Goal: Entertainment & Leisure: Browse casually

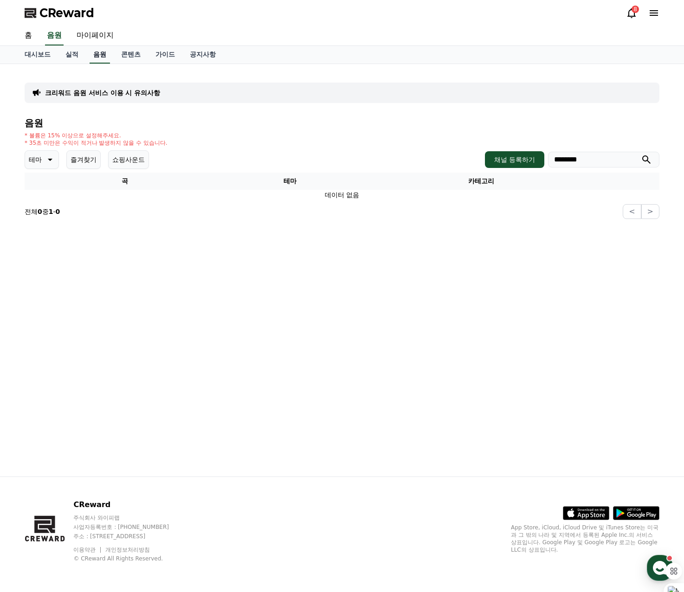
click at [108, 57] on link "음원" at bounding box center [100, 55] width 20 height 18
click at [81, 163] on button "즐겨찾기" at bounding box center [83, 159] width 34 height 19
click at [97, 167] on button "즐겨찾기" at bounding box center [83, 159] width 34 height 19
click at [614, 162] on input "********" at bounding box center [603, 160] width 111 height 16
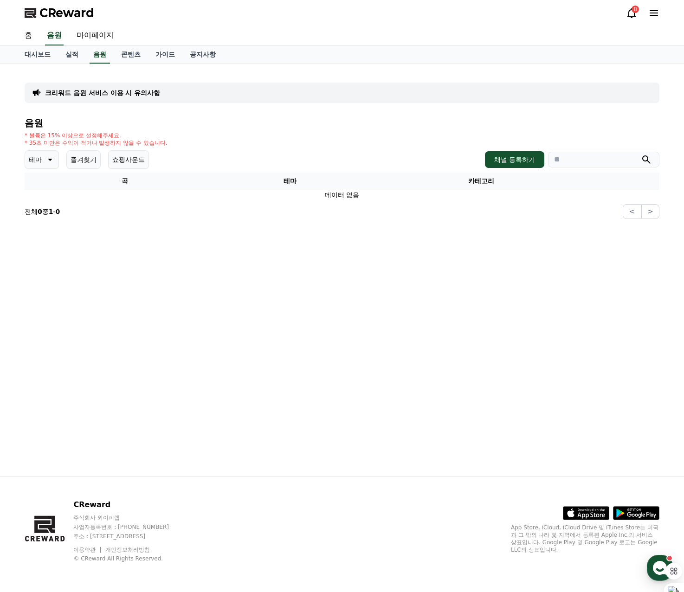
click at [78, 160] on button "즐겨찾기" at bounding box center [83, 159] width 34 height 19
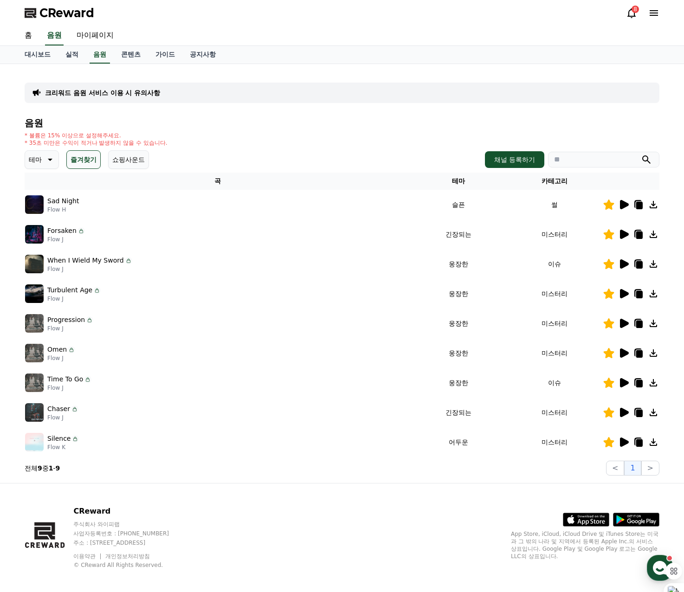
click at [623, 263] on icon at bounding box center [624, 264] width 9 height 9
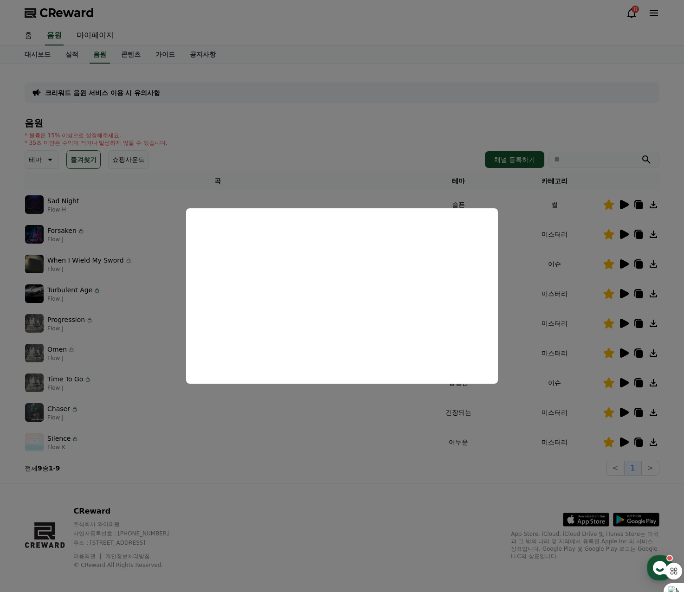
click at [373, 143] on button "close modal" at bounding box center [342, 296] width 684 height 592
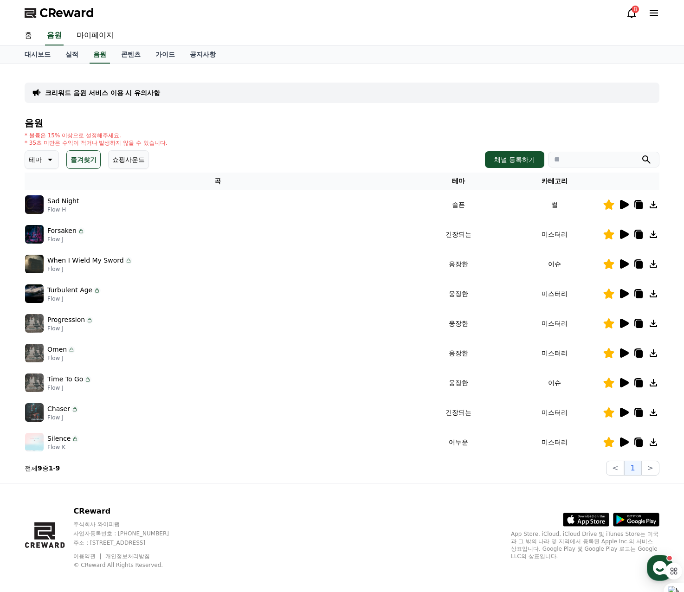
click at [625, 293] on icon at bounding box center [624, 293] width 9 height 9
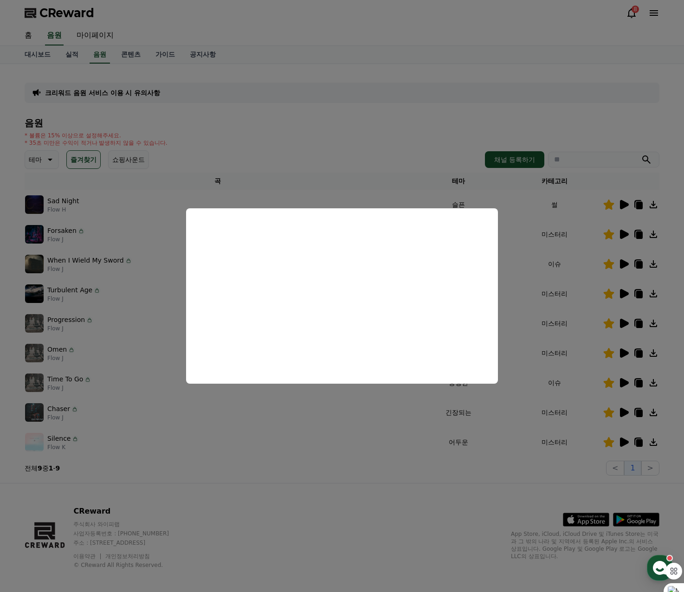
click at [345, 130] on button "close modal" at bounding box center [342, 296] width 684 height 592
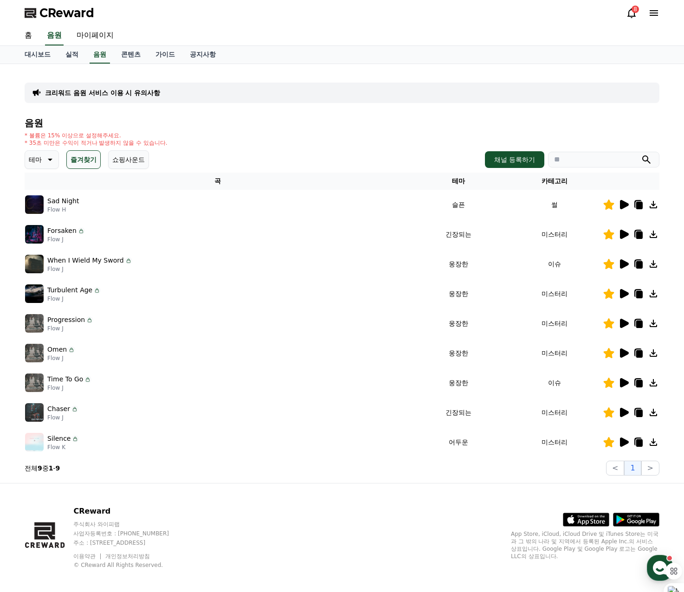
click at [622, 322] on icon at bounding box center [624, 323] width 9 height 9
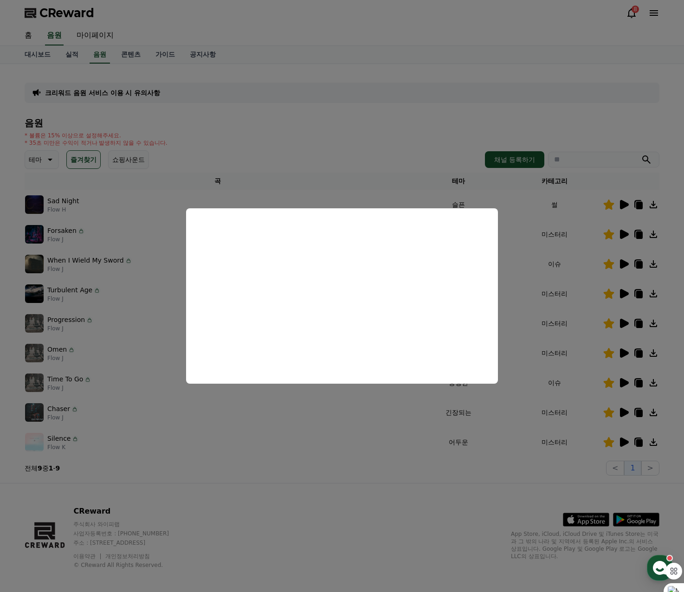
click at [392, 122] on button "close modal" at bounding box center [342, 296] width 684 height 592
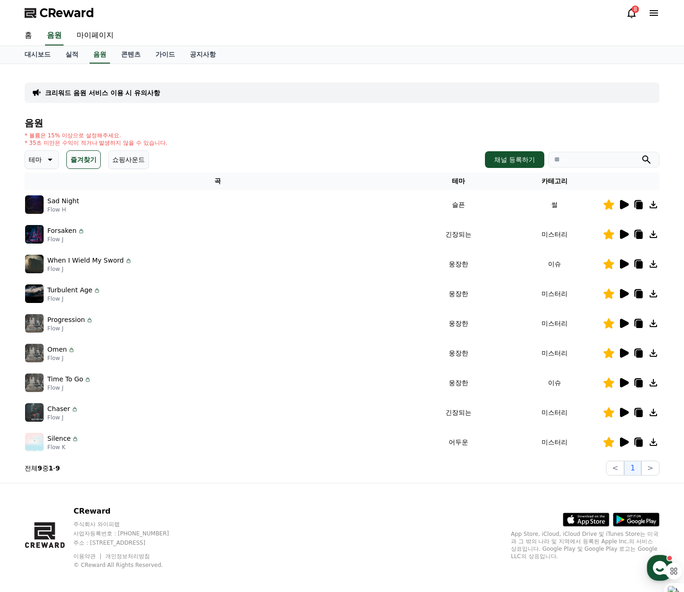
click at [625, 353] on icon at bounding box center [624, 353] width 9 height 9
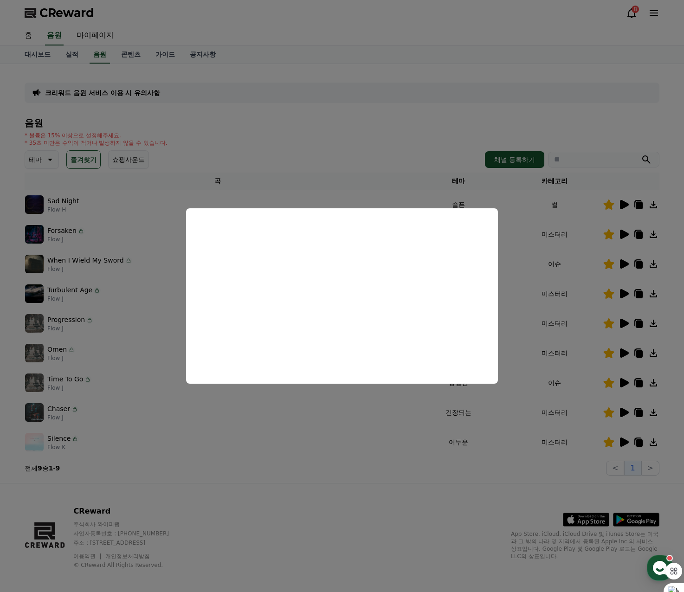
click at [340, 142] on button "close modal" at bounding box center [342, 296] width 684 height 592
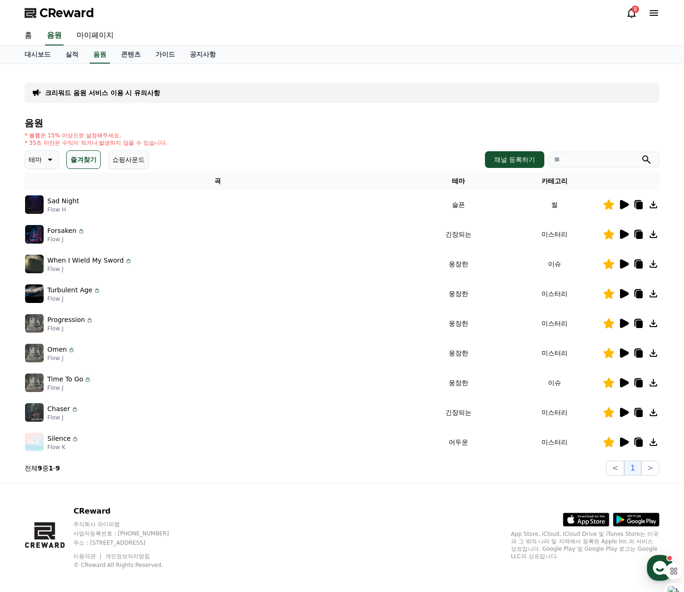
click at [625, 385] on icon at bounding box center [624, 382] width 9 height 9
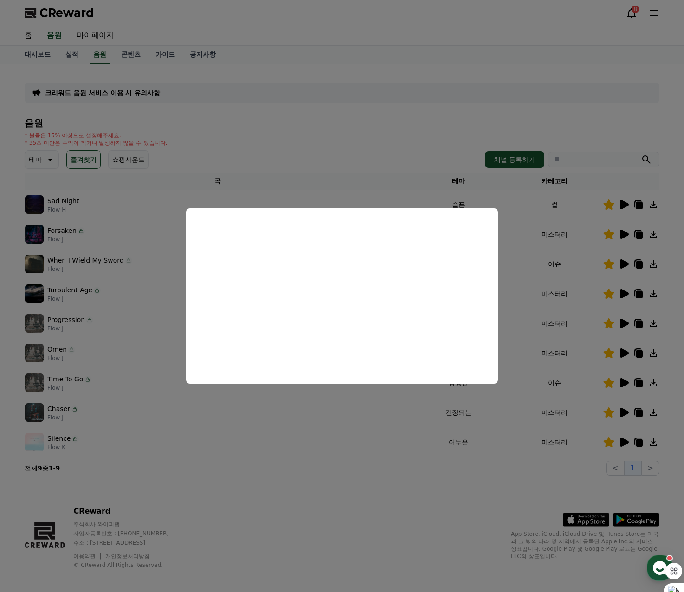
click at [370, 144] on button "close modal" at bounding box center [342, 296] width 684 height 592
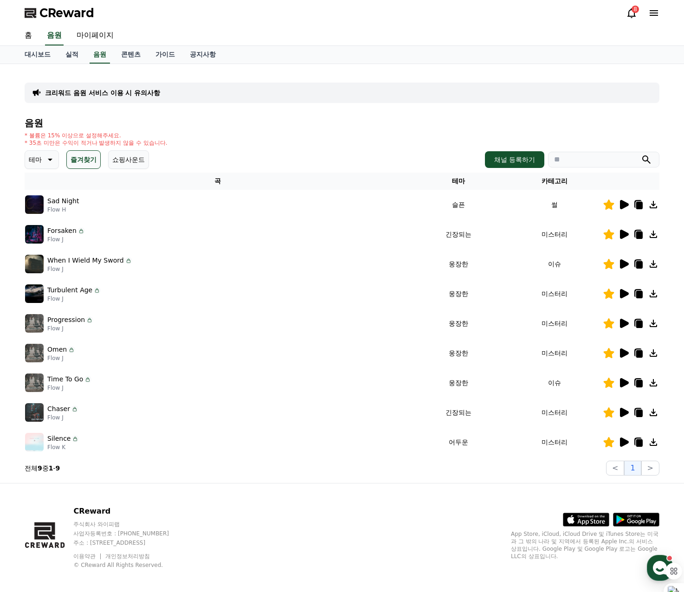
click at [622, 414] on icon at bounding box center [624, 412] width 9 height 9
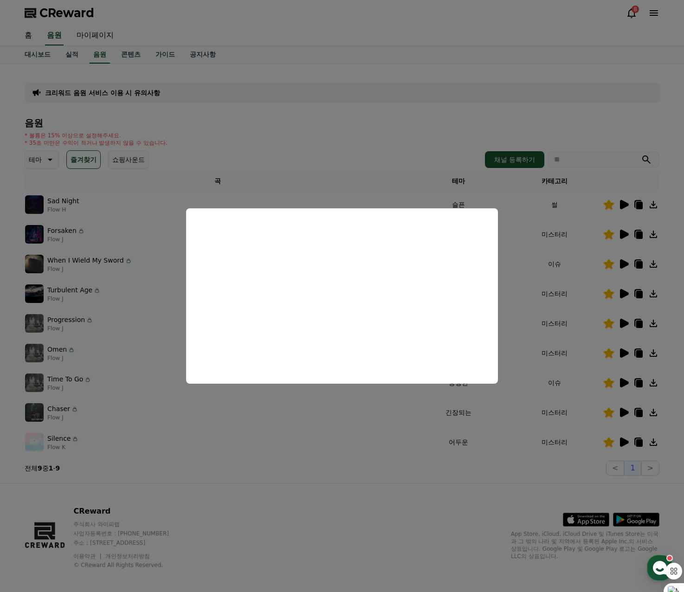
click at [388, 148] on button "close modal" at bounding box center [342, 296] width 684 height 592
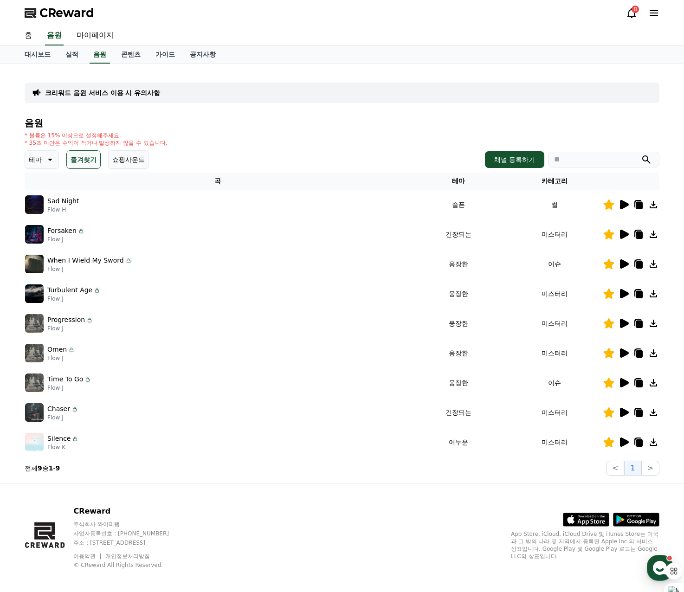
click at [628, 443] on icon at bounding box center [624, 442] width 9 height 9
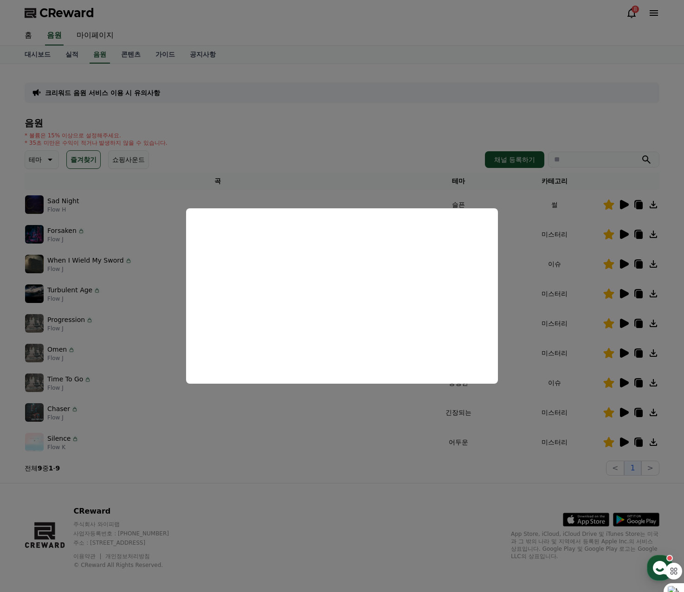
click at [335, 150] on button "close modal" at bounding box center [342, 296] width 684 height 592
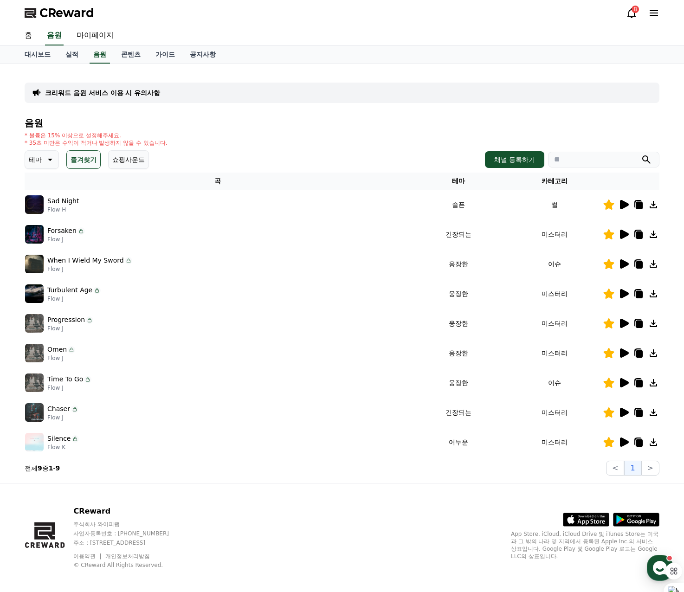
click at [639, 442] on icon at bounding box center [640, 443] width 7 height 7
click at [30, 59] on link "대시보드" at bounding box center [37, 55] width 41 height 18
